Goal: Information Seeking & Learning: Learn about a topic

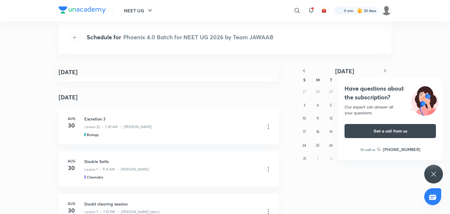
scroll to position [123, 0]
click at [134, 123] on div "Lesson 22 • 7:30 AM • Dr. Rakshita Singh" at bounding box center [172, 126] width 176 height 8
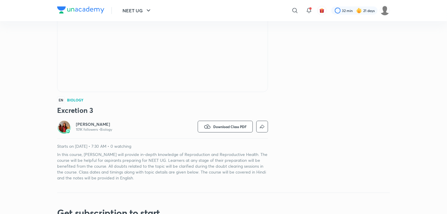
scroll to position [89, 0]
